Goal: Information Seeking & Learning: Learn about a topic

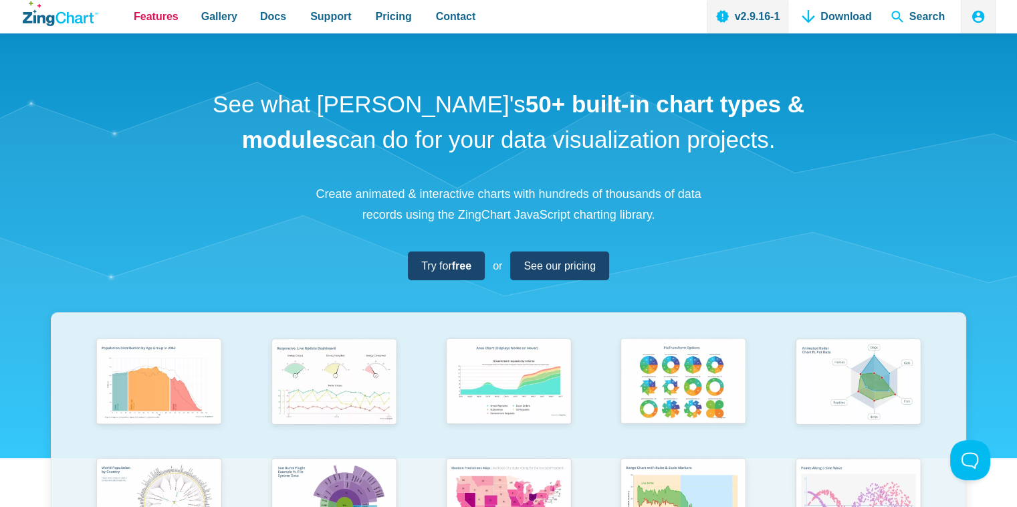
click at [157, 17] on span "Features" at bounding box center [156, 16] width 45 height 18
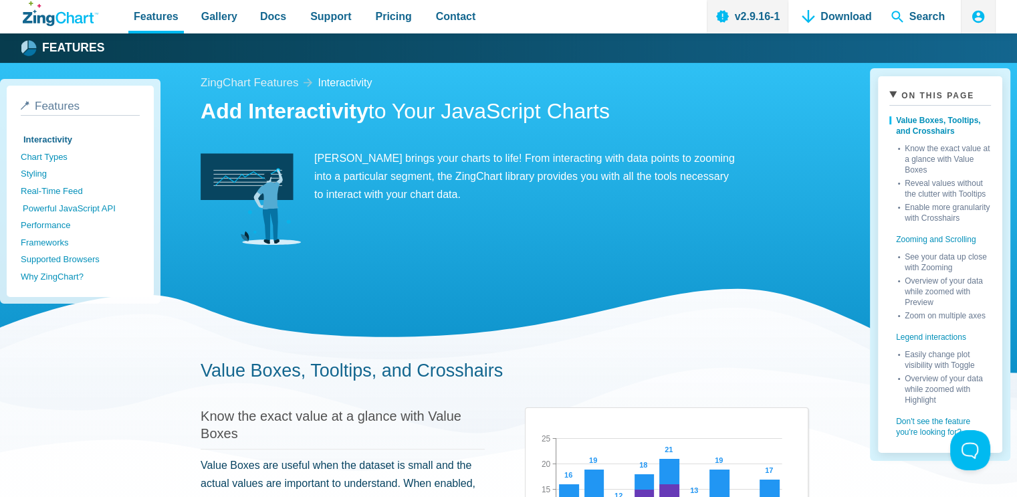
click at [89, 207] on link "Powerful JavaScript API" at bounding box center [82, 208] width 119 height 17
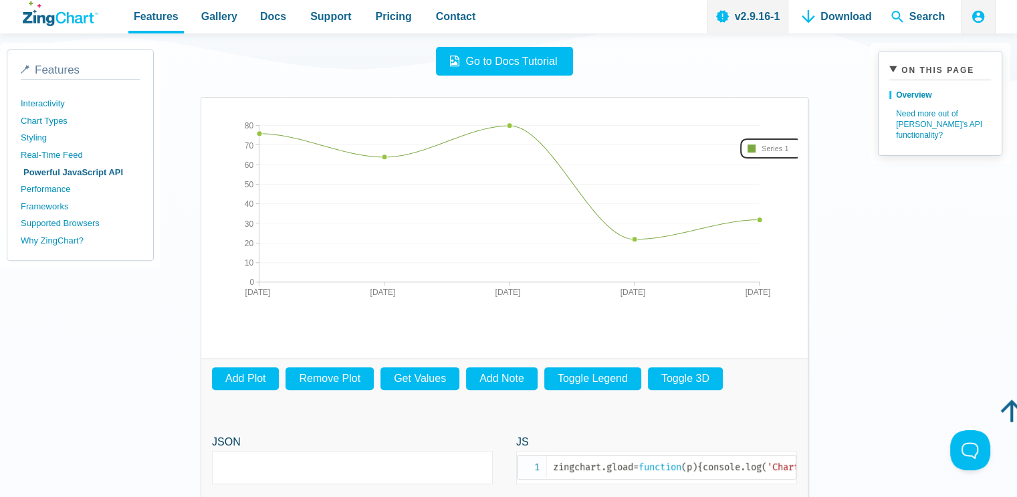
scroll to position [201, 0]
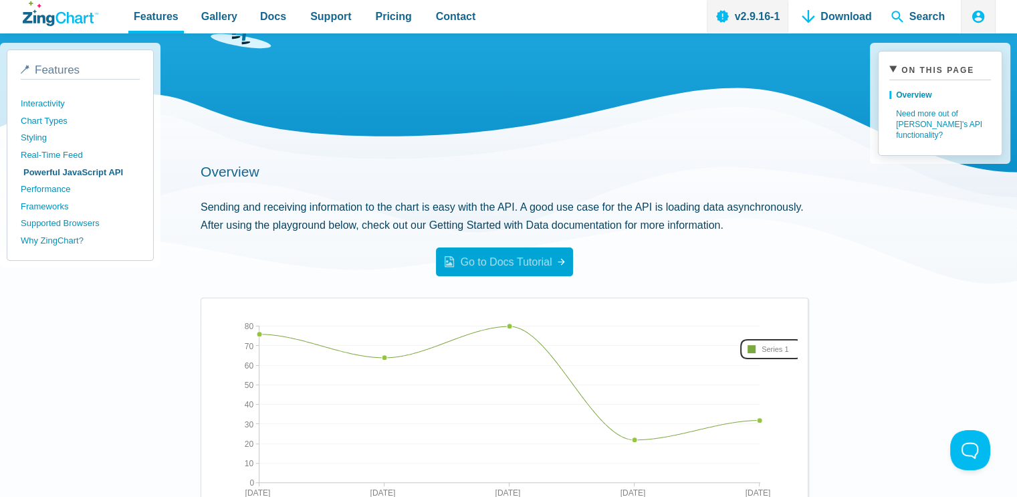
click at [503, 263] on span "Go to Docs Tutorial" at bounding box center [499, 261] width 106 height 11
